Goal: Task Accomplishment & Management: Use online tool/utility

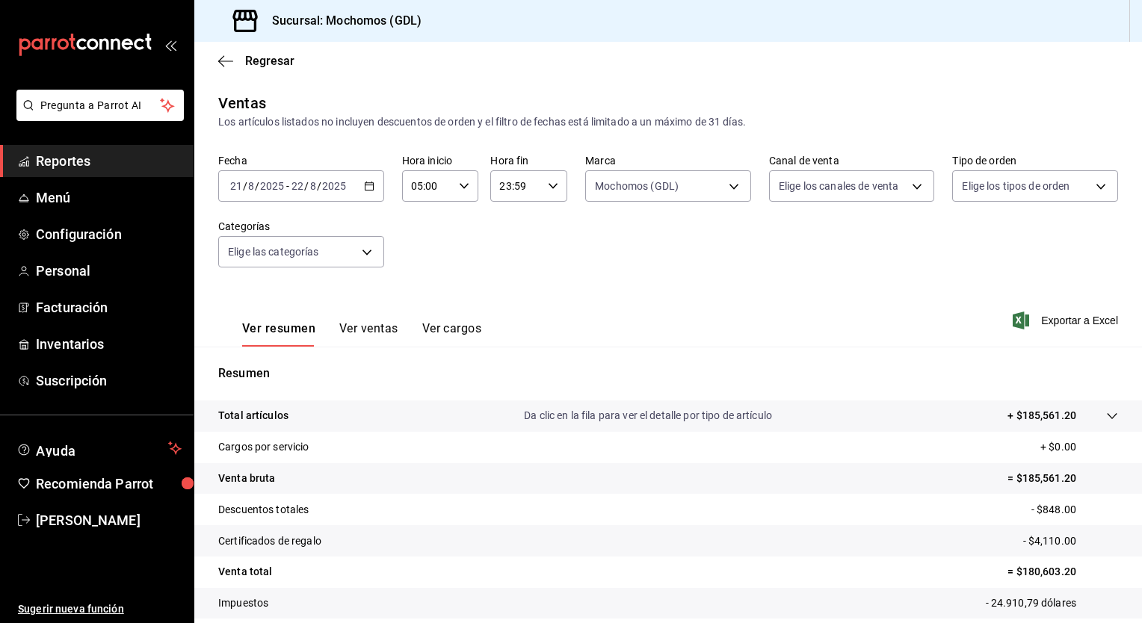
scroll to position [93, 0]
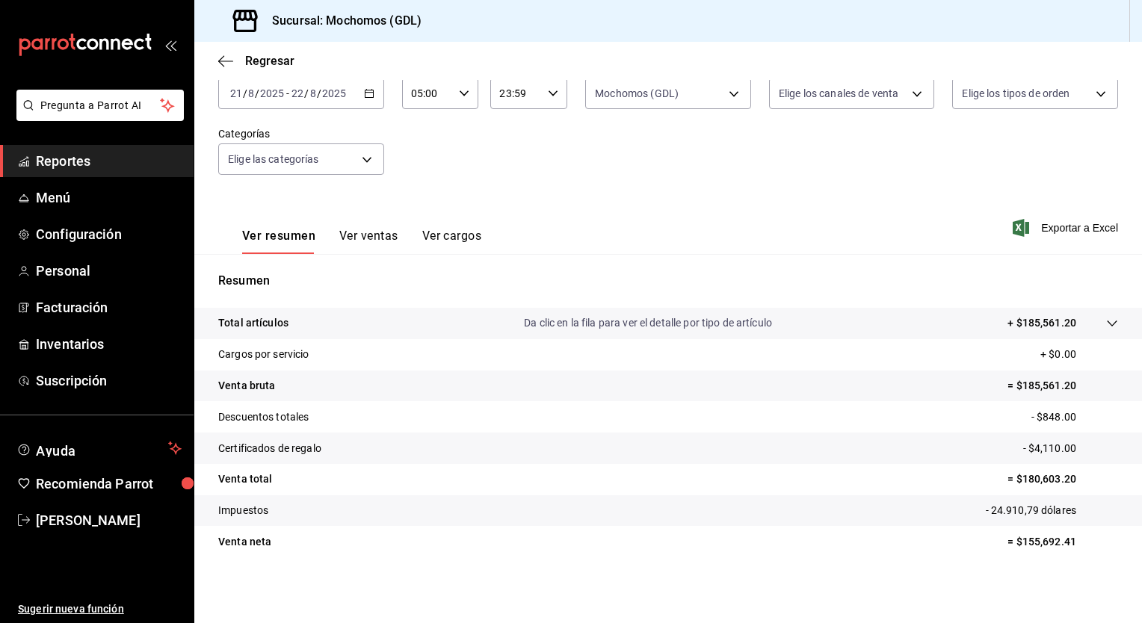
click at [368, 100] on div "[DATE] [DATE] - [DATE] [DATE]" at bounding box center [301, 93] width 166 height 31
click at [226, 62] on icon "button" at bounding box center [225, 61] width 15 height 13
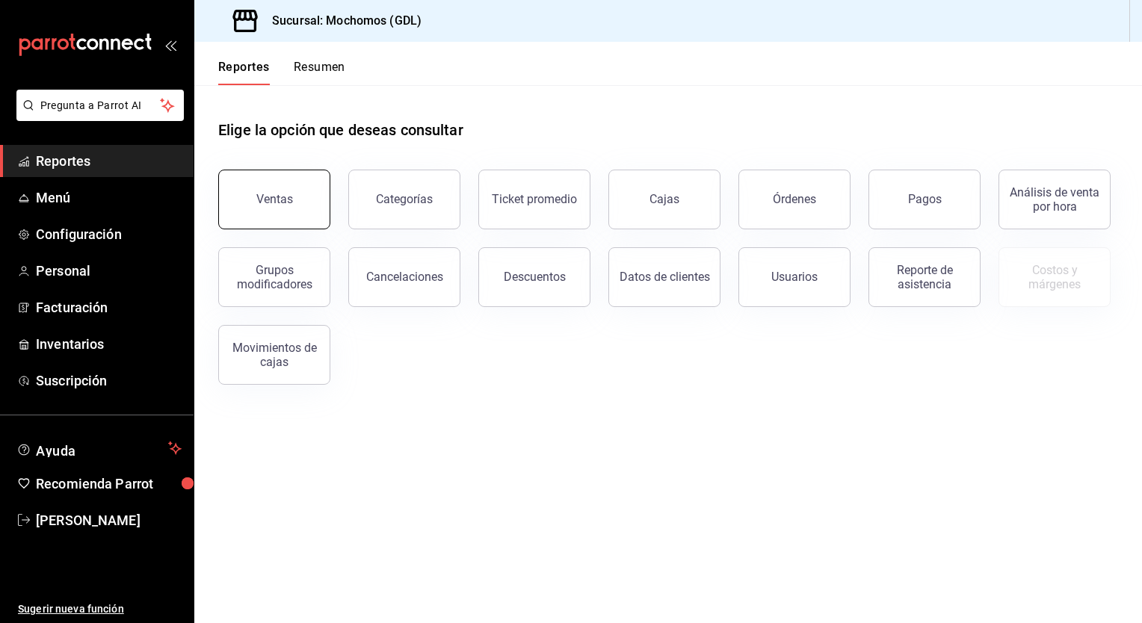
click at [276, 207] on button "Ventas" at bounding box center [274, 200] width 112 height 60
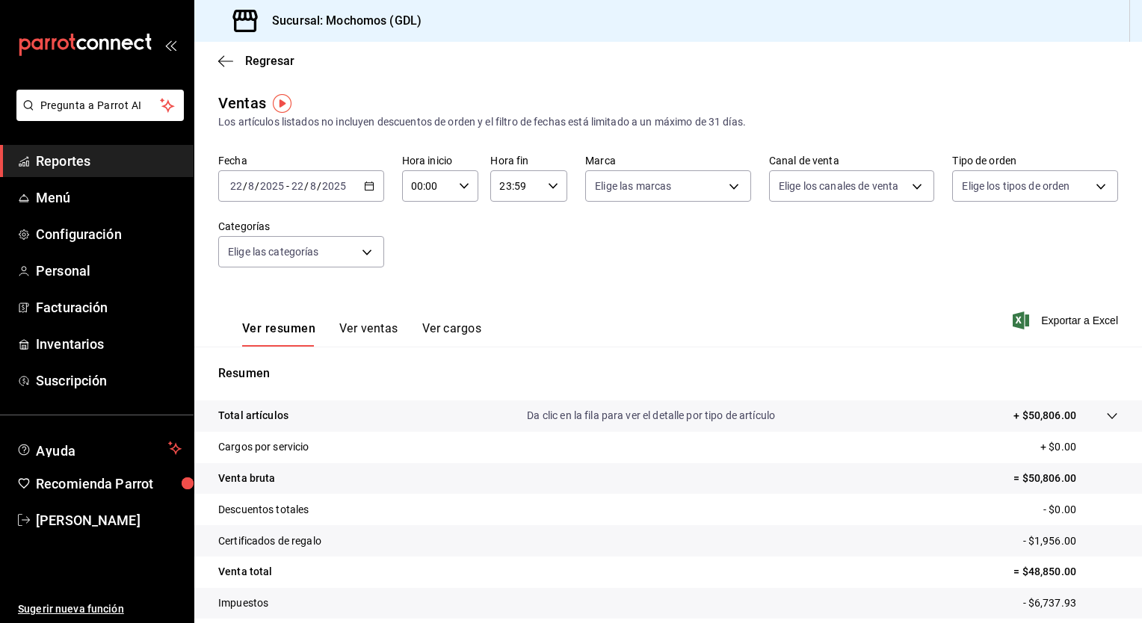
click at [355, 190] on div "[DATE] [DATE] - [DATE] [DATE]" at bounding box center [301, 185] width 166 height 31
click at [368, 189] on icon "button" at bounding box center [369, 186] width 10 height 10
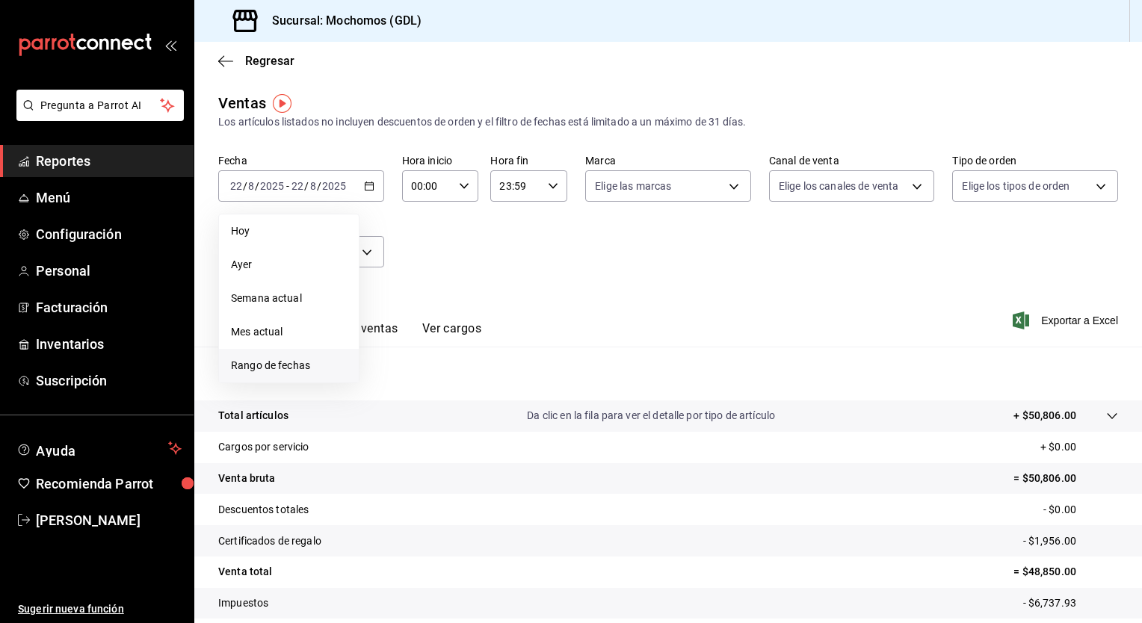
click at [281, 363] on span "Rango de fechas" at bounding box center [289, 366] width 116 height 16
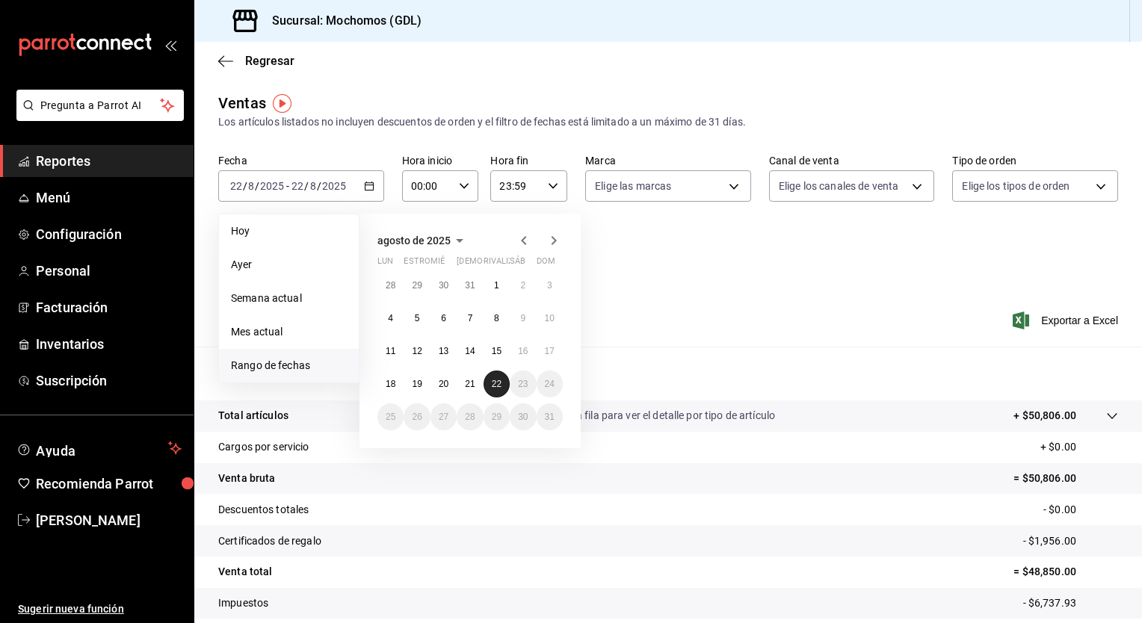
click at [499, 385] on abbr "22" at bounding box center [497, 384] width 10 height 10
click at [496, 381] on abbr "22" at bounding box center [497, 384] width 10 height 10
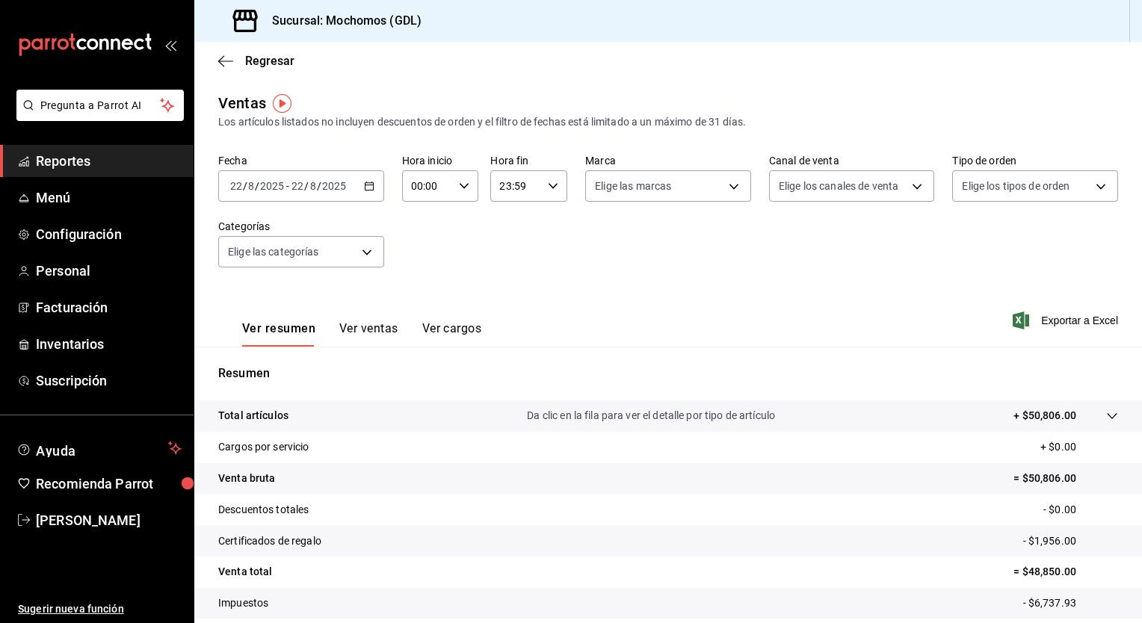
click at [373, 190] on div "[DATE] [DATE] - [DATE] [DATE]" at bounding box center [301, 185] width 166 height 31
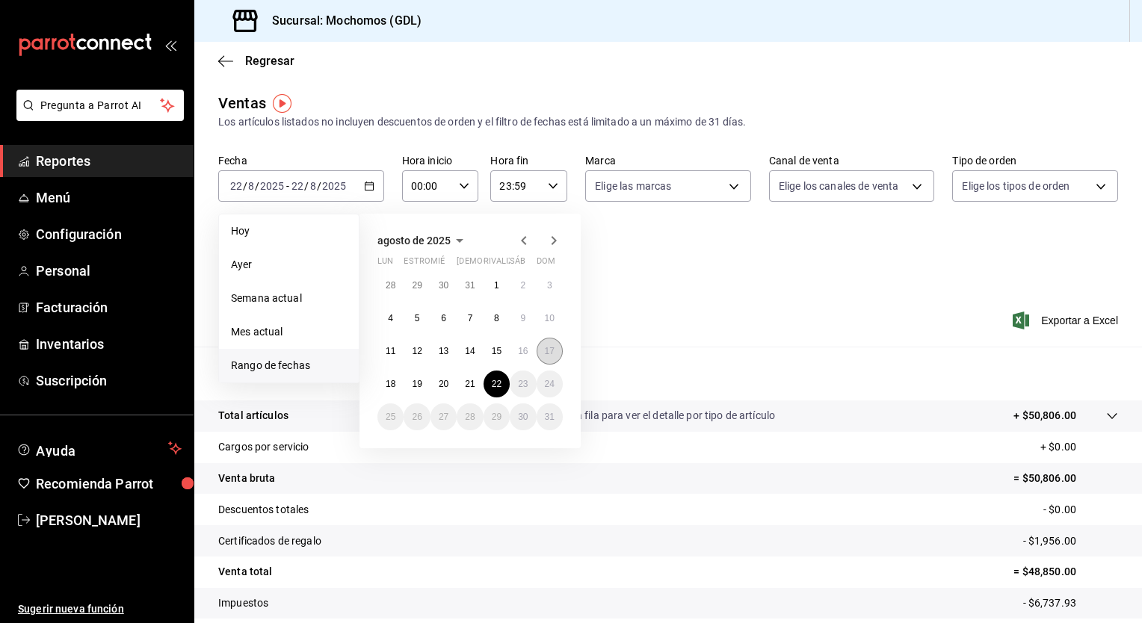
click at [543, 361] on button "17" at bounding box center [549, 351] width 26 height 27
click at [490, 382] on button "22" at bounding box center [496, 384] width 26 height 27
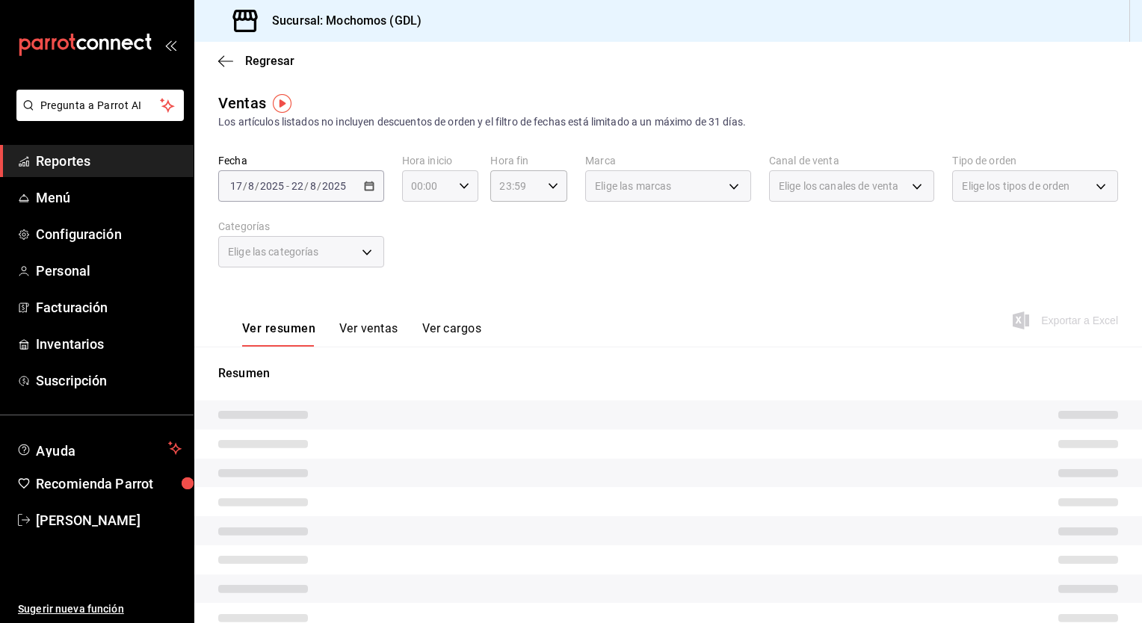
click at [464, 185] on icon "button" at bounding box center [464, 186] width 10 height 10
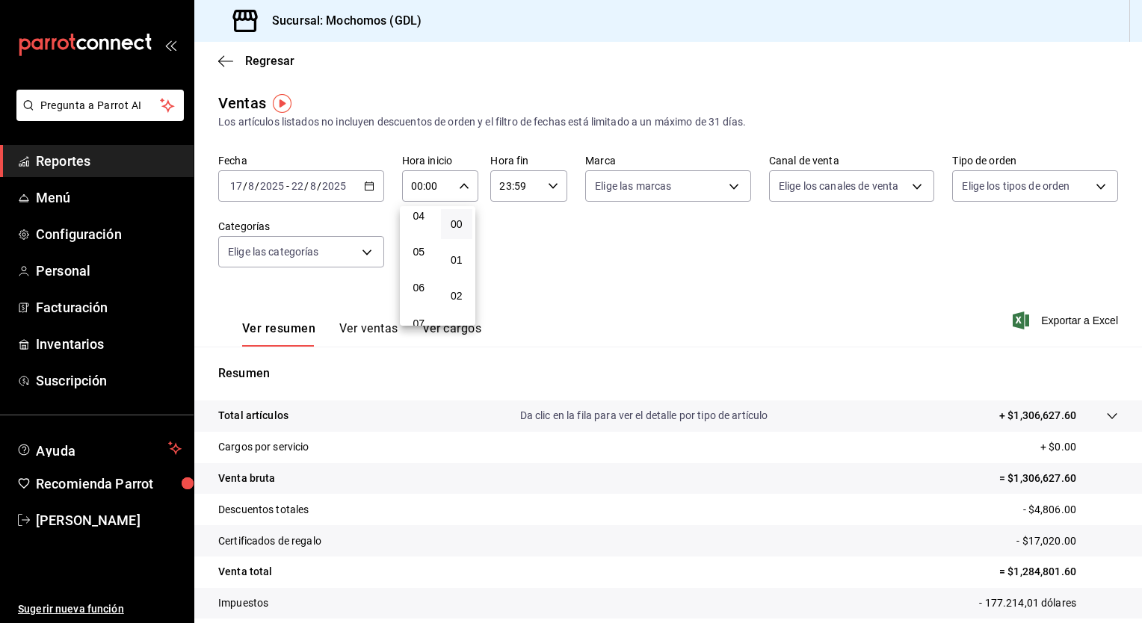
scroll to position [152, 0]
click at [421, 257] on span "05" at bounding box center [419, 251] width 14 height 12
type input "05:00"
click at [685, 259] on div at bounding box center [571, 311] width 1142 height 623
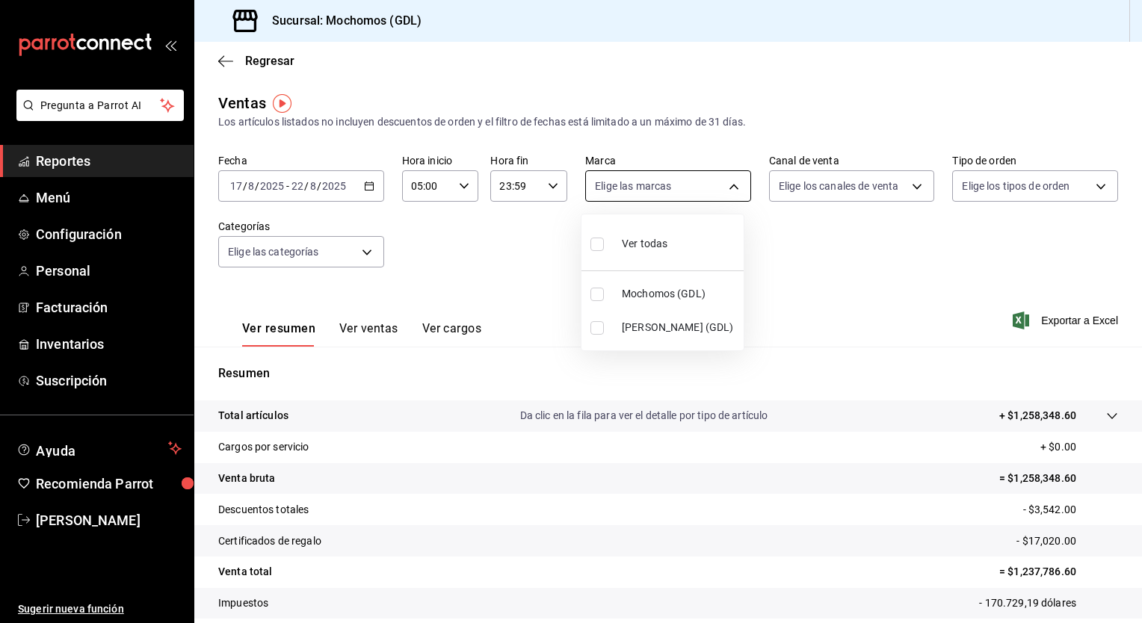
click at [732, 193] on body "Pregunta a Parrot AI Reportes Menú Configuración Personal Facturación Inventari…" at bounding box center [571, 311] width 1142 height 623
click at [660, 296] on span "Mochomos (GDL)" at bounding box center [680, 294] width 116 height 16
type input "36c25d4a-7cb0-456c-a434-e981d54830bc"
checkbox input "true"
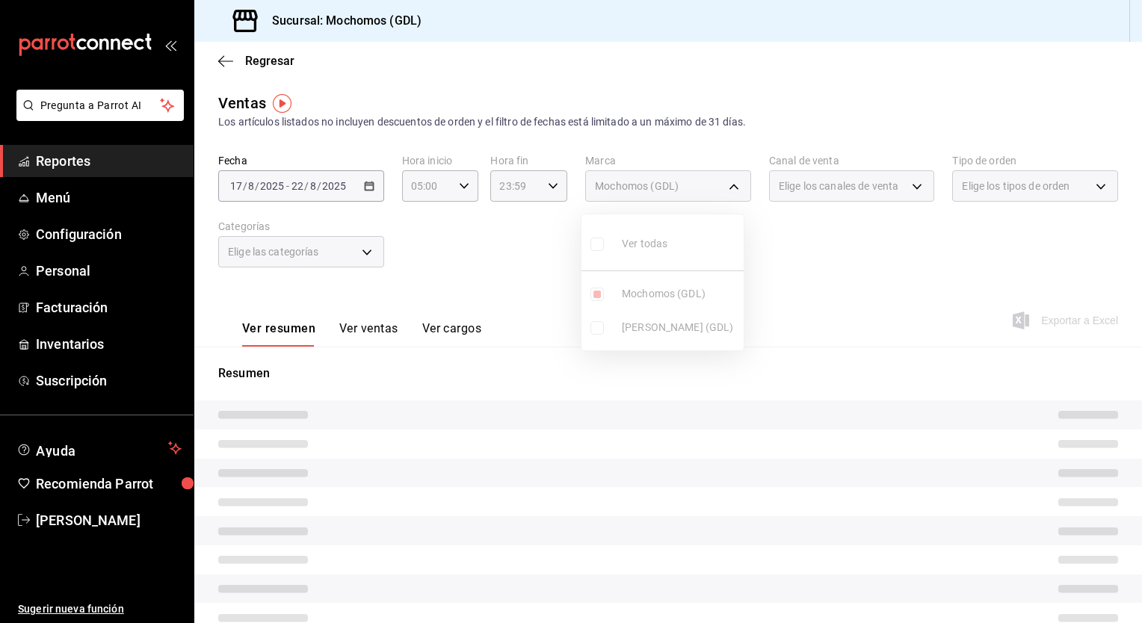
click at [897, 294] on div at bounding box center [571, 311] width 1142 height 623
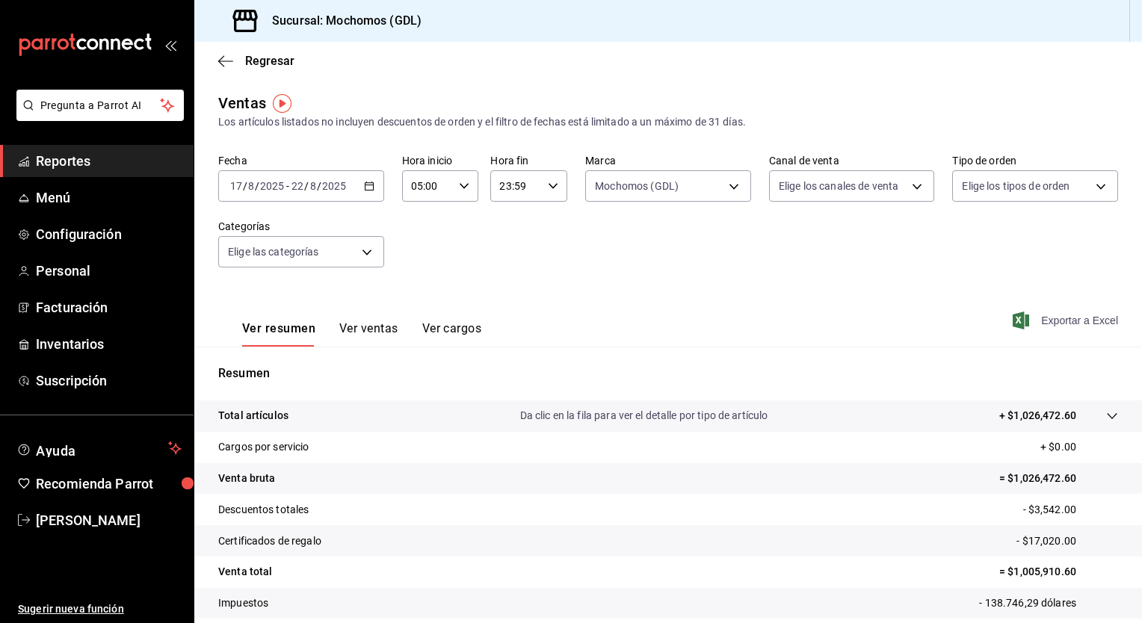
click at [1067, 327] on font "Exportar a Excel" at bounding box center [1079, 321] width 77 height 12
